Goal: Task Accomplishment & Management: Complete application form

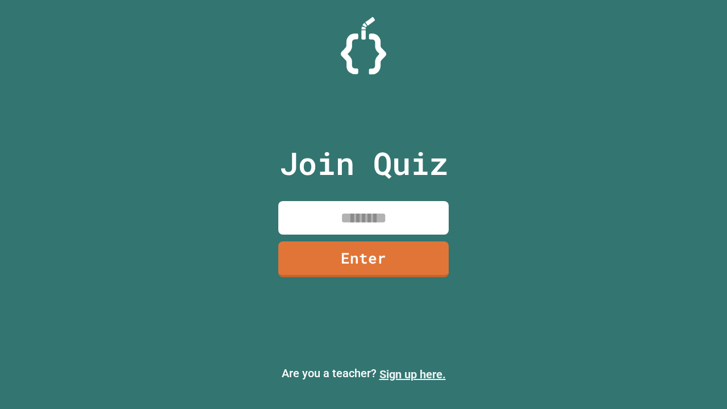
click at [412, 374] on link "Sign up here." at bounding box center [413, 375] width 66 height 14
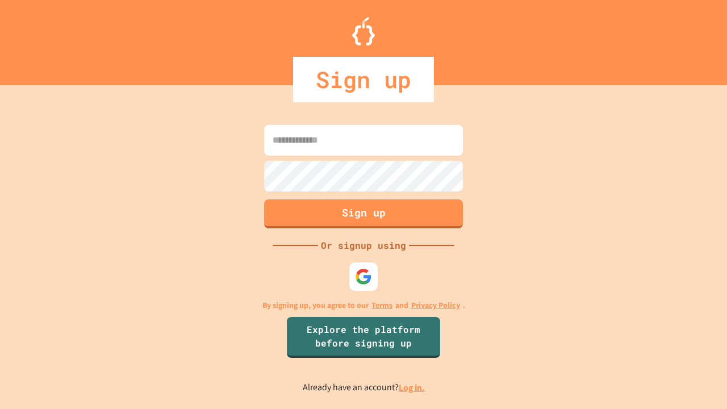
click at [412, 387] on link "Log in." at bounding box center [412, 388] width 26 height 12
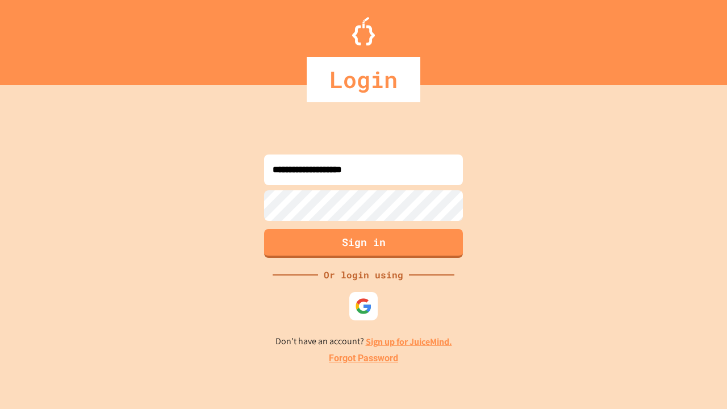
type input "**********"
